Goal: Find specific page/section: Find specific page/section

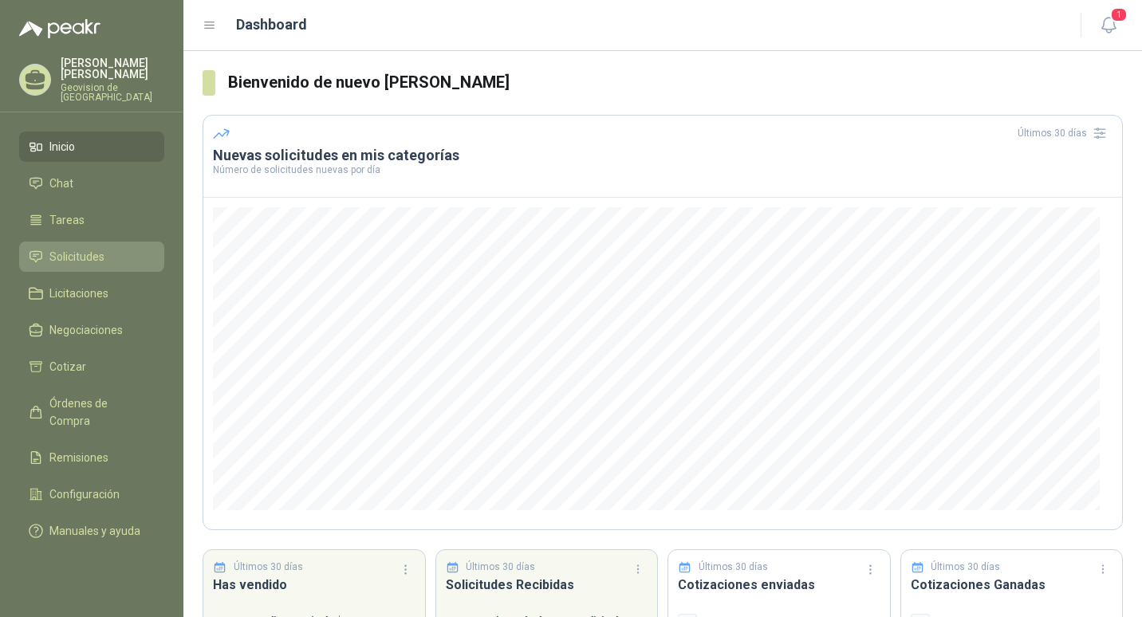
click at [65, 249] on span "Solicitudes" at bounding box center [76, 257] width 55 height 18
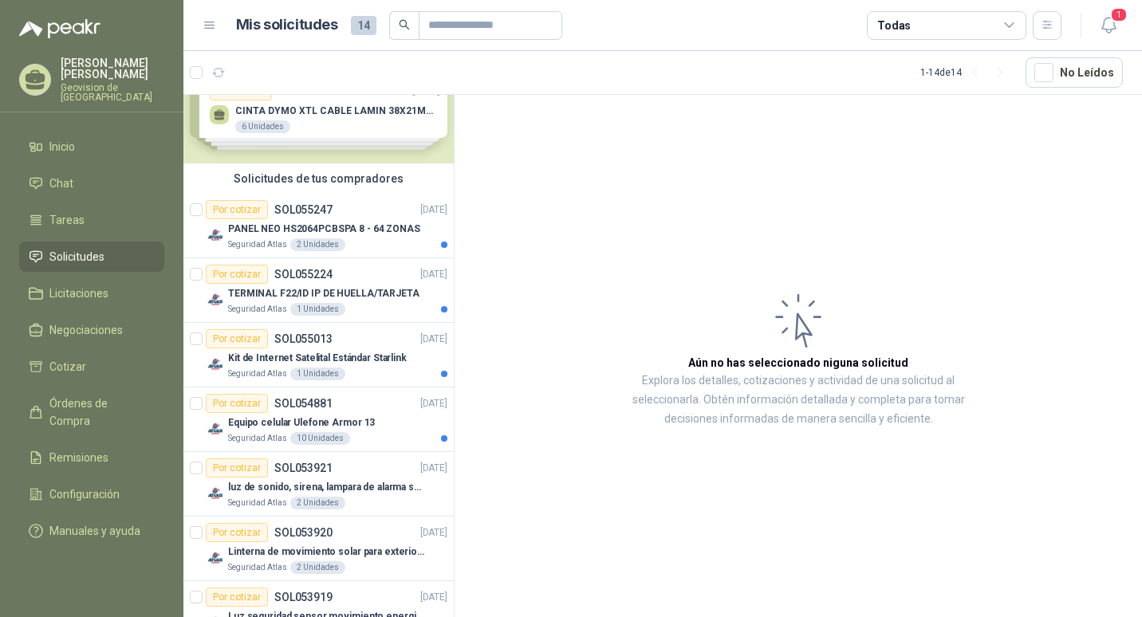
scroll to position [50, 0]
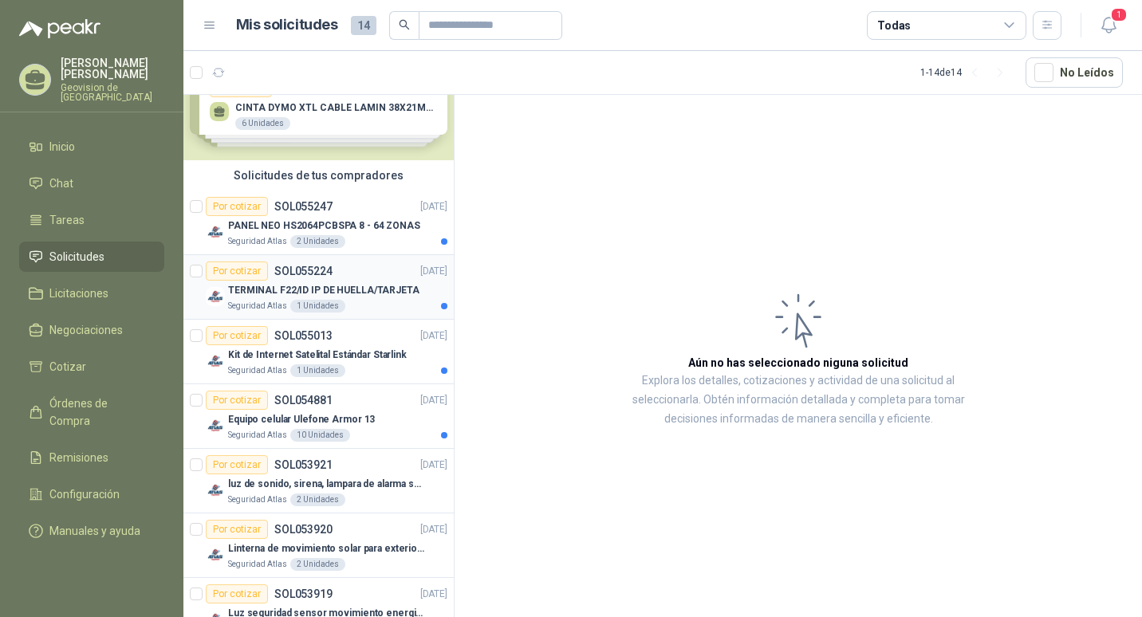
click at [283, 286] on p "TERMINAL F22/ID IP DE HUELLA/TARJETA" at bounding box center [323, 290] width 191 height 15
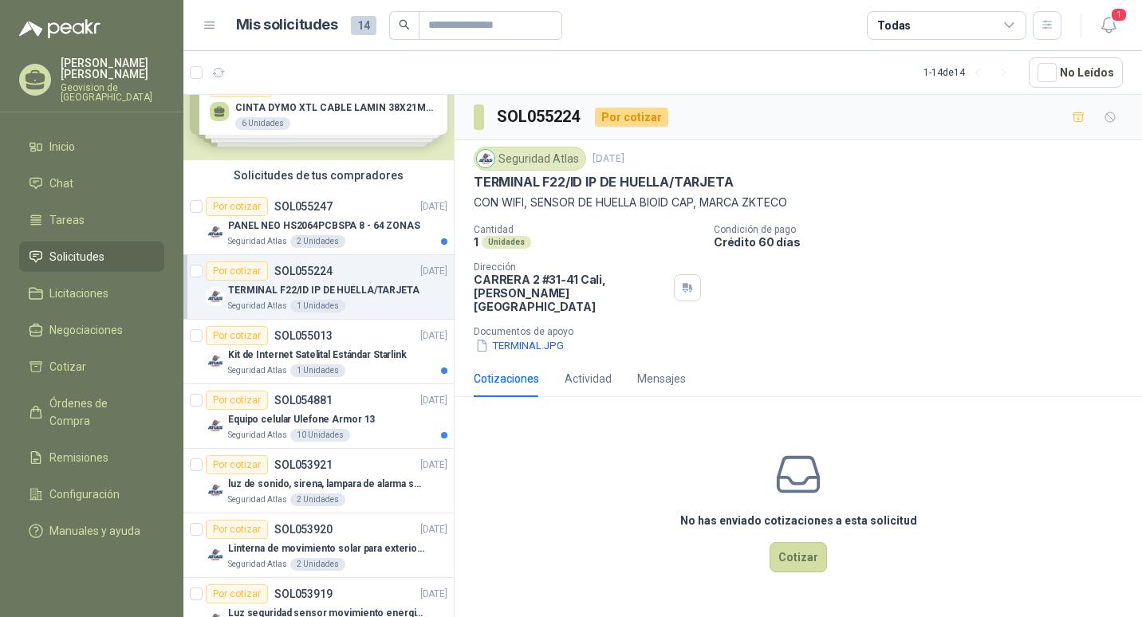
click at [73, 74] on p "[PERSON_NAME]" at bounding box center [113, 68] width 104 height 22
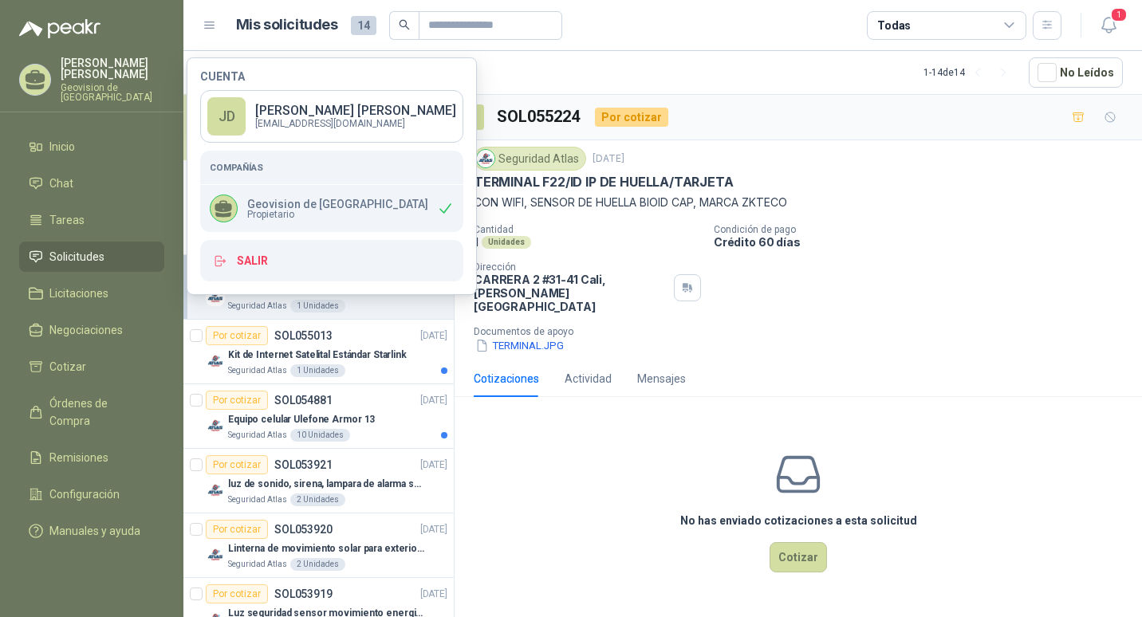
click at [909, 292] on div "Cantidad 1 Unidades Condición de pago Crédito 60 días Dirección [STREET_ADDRESS…" at bounding box center [798, 289] width 649 height 130
